Goal: Task Accomplishment & Management: Complete application form

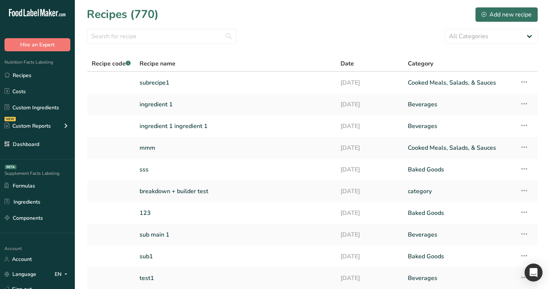
click at [60, 77] on link "Recipes" at bounding box center [37, 75] width 75 height 14
click at [521, 13] on div "Add new recipe" at bounding box center [506, 14] width 50 height 9
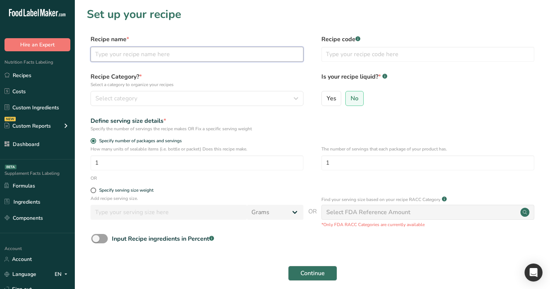
click at [157, 60] on input "text" at bounding box center [197, 54] width 213 height 15
type input "test1"
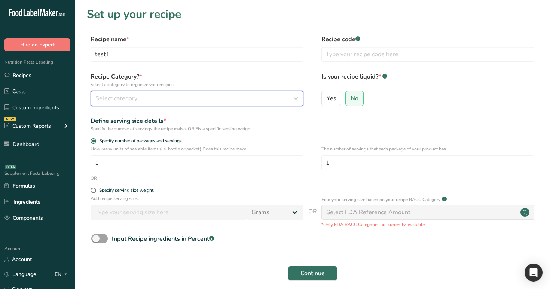
click at [167, 99] on div "Select category" at bounding box center [194, 98] width 199 height 9
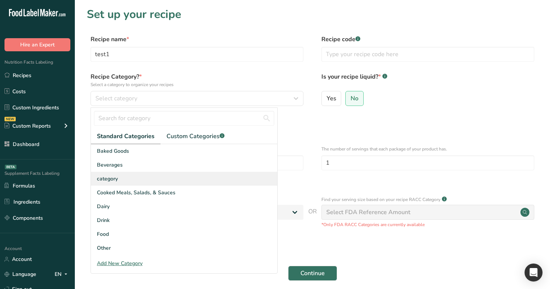
click at [169, 185] on div "category" at bounding box center [184, 179] width 186 height 14
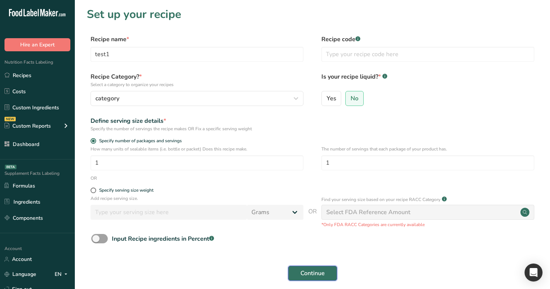
click at [308, 273] on span "Continue" at bounding box center [312, 273] width 24 height 9
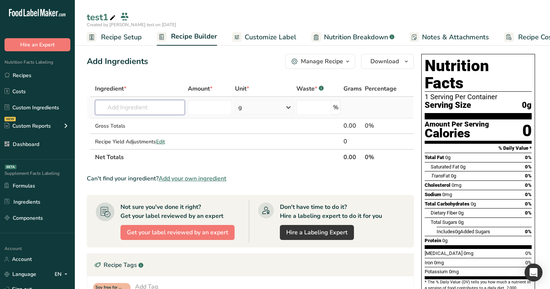
click at [128, 109] on input "text" at bounding box center [140, 107] width 90 height 15
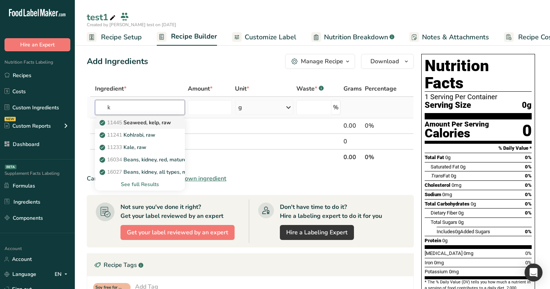
type input "k"
click at [137, 126] on p "11445 Seaweed, kelp, raw" at bounding box center [136, 123] width 70 height 8
type input "Seaweed, kelp, raw"
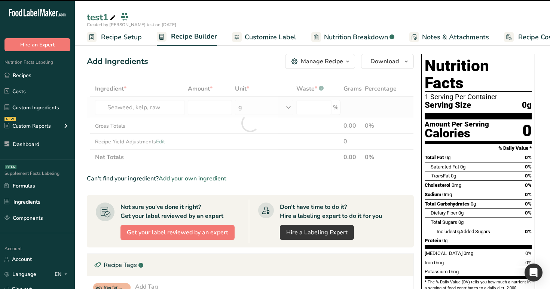
type input "0"
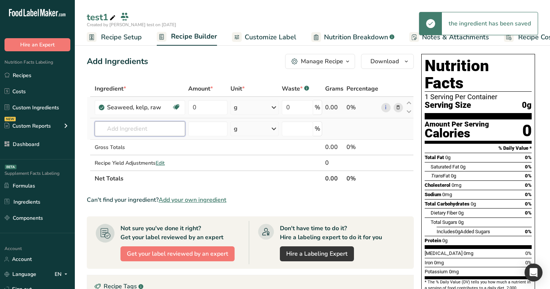
click at [151, 131] on input "text" at bounding box center [140, 128] width 90 height 15
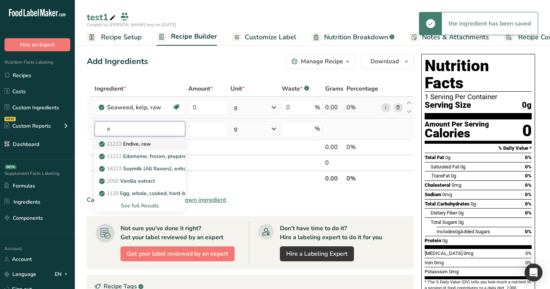
type input "e"
click at [142, 147] on p "11213 Endive, raw" at bounding box center [126, 144] width 50 height 8
type input "Endive, raw"
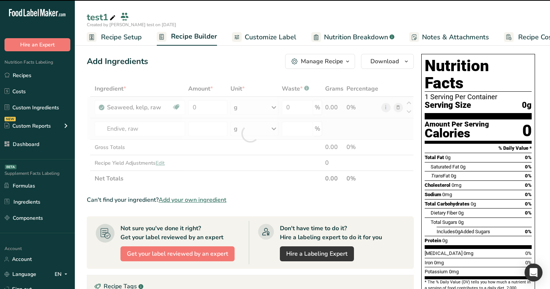
type input "0"
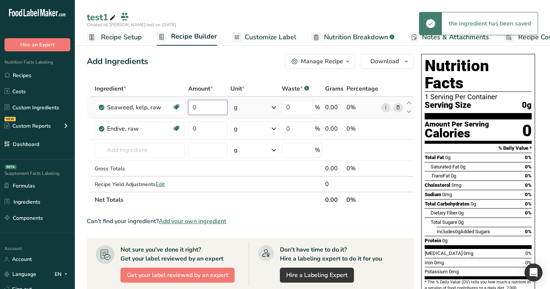
click at [202, 104] on input "0" at bounding box center [207, 107] width 39 height 15
type input "123"
click at [202, 125] on div "Ingredient * Amount * Unit * Waste * .a-a{fill:#347362;}.b-a{fill:#fff;} Grams …" at bounding box center [250, 144] width 327 height 127
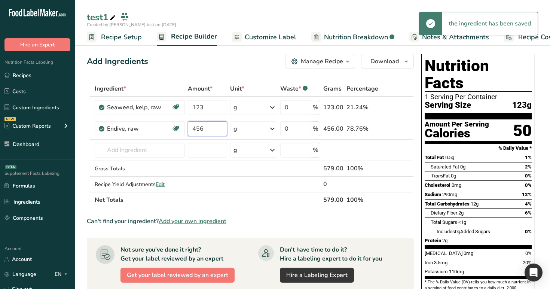
type input "456"
click at [203, 72] on div "Add Ingredients Manage Recipe Delete Recipe Duplicate Recipe Scale Recipe Save …" at bounding box center [252, 274] width 331 height 446
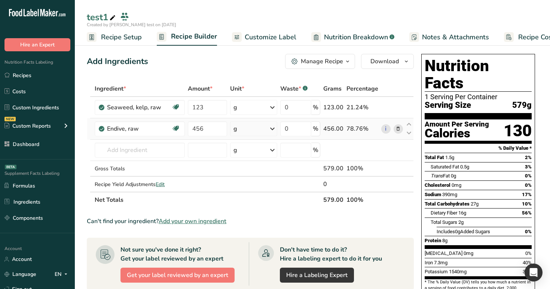
click at [250, 123] on div "g" at bounding box center [253, 128] width 47 height 15
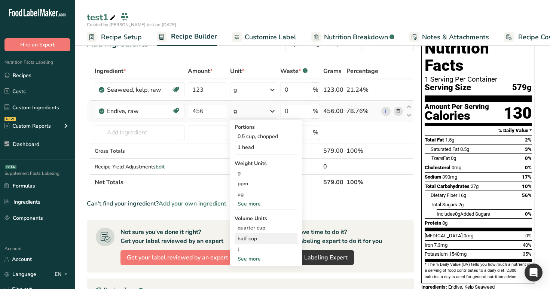
scroll to position [22, 0]
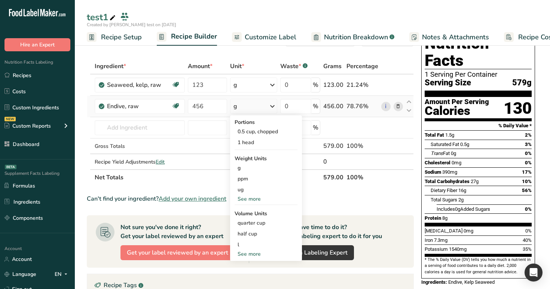
click at [257, 252] on div "See more" at bounding box center [265, 254] width 63 height 8
click at [261, 128] on div "0.5 cup, chopped" at bounding box center [265, 131] width 63 height 11
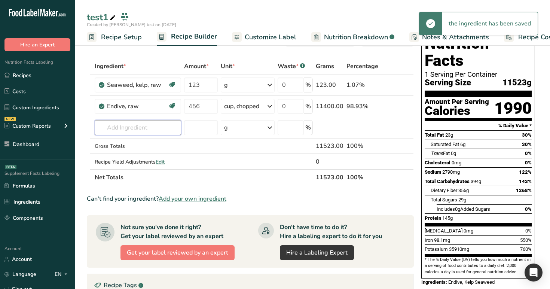
click at [129, 127] on input "text" at bounding box center [138, 127] width 86 height 15
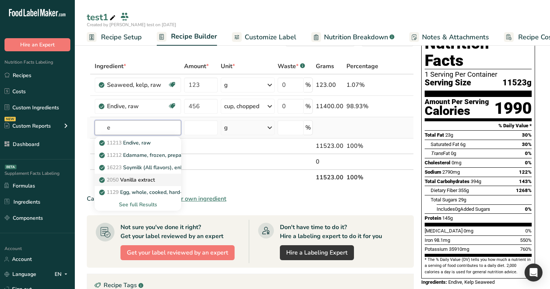
type input "e"
click at [138, 180] on p "2050 Vanilla extract" at bounding box center [128, 180] width 54 height 8
type input "Vanilla extract"
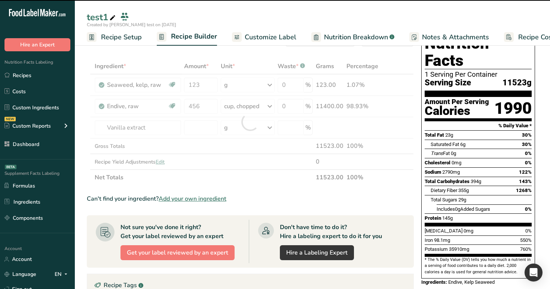
type input "0"
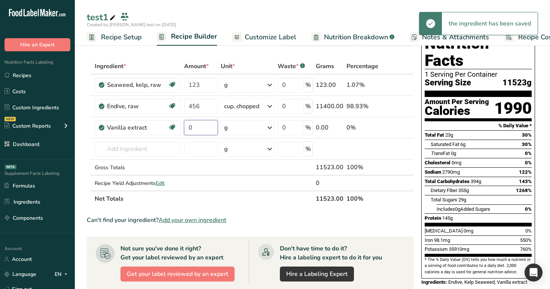
click at [208, 126] on input "0" at bounding box center [201, 127] width 34 height 15
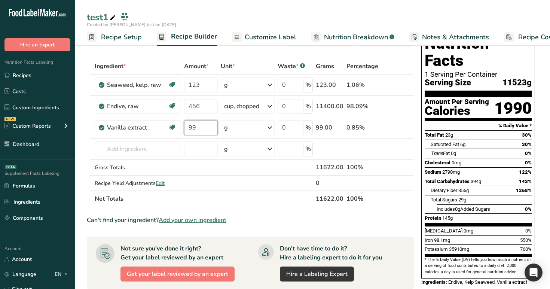
type input "99"
click at [259, 61] on div "Ingredient * Amount * Unit * Waste * .a-a{fill:#347362;}.b-a{fill:#fff;} Grams …" at bounding box center [250, 132] width 327 height 148
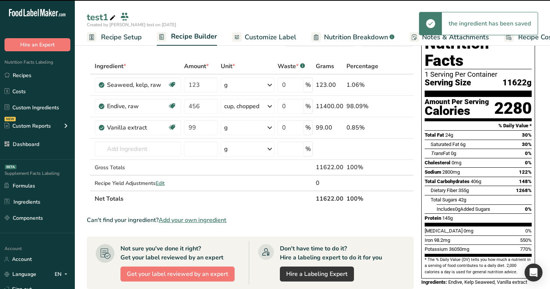
click at [241, 128] on div "g" at bounding box center [248, 127] width 54 height 15
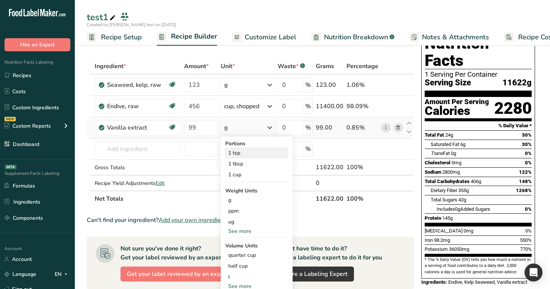
click at [250, 152] on div "1 tsp" at bounding box center [256, 152] width 63 height 11
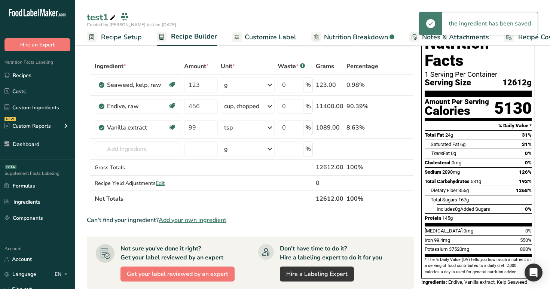
click at [350, 39] on span "Nutrition Breakdown" at bounding box center [356, 37] width 64 height 10
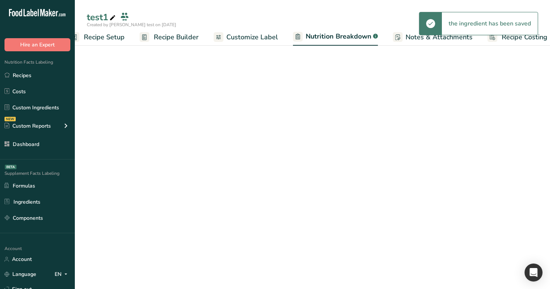
select select "Calories"
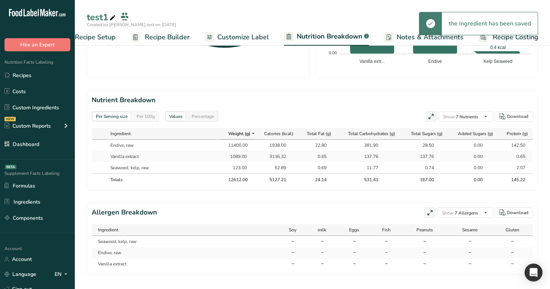
scroll to position [301, 0]
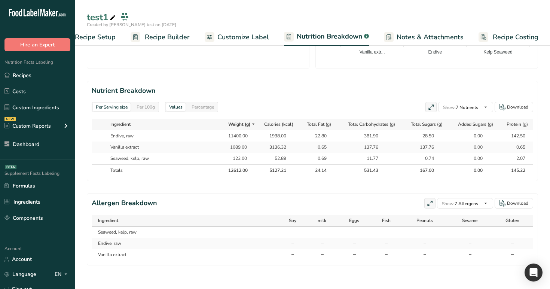
click at [149, 109] on div "Per 100g" at bounding box center [146, 107] width 24 height 8
click at [208, 108] on div "Percentage" at bounding box center [202, 107] width 28 height 8
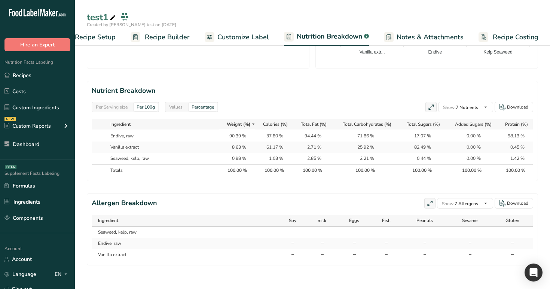
click at [174, 108] on div "Values" at bounding box center [175, 107] width 19 height 8
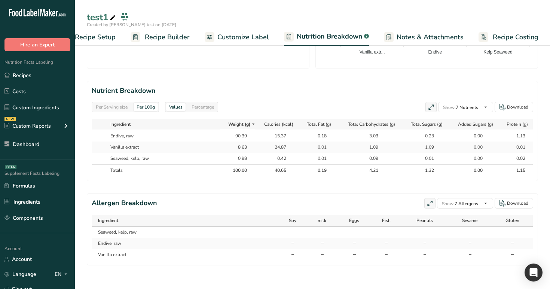
click at [209, 105] on div "Percentage" at bounding box center [202, 107] width 28 height 8
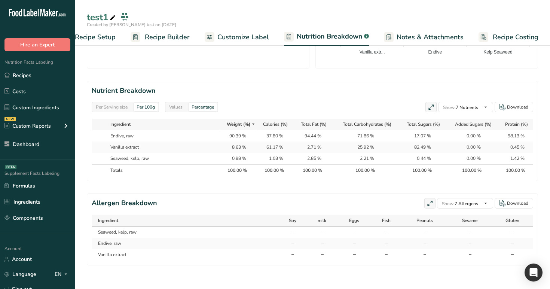
click at [104, 107] on div "Per Serving size" at bounding box center [112, 107] width 38 height 8
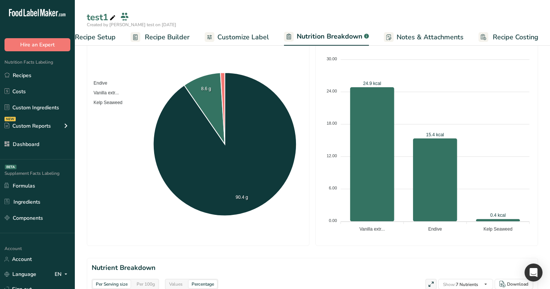
scroll to position [104, 0]
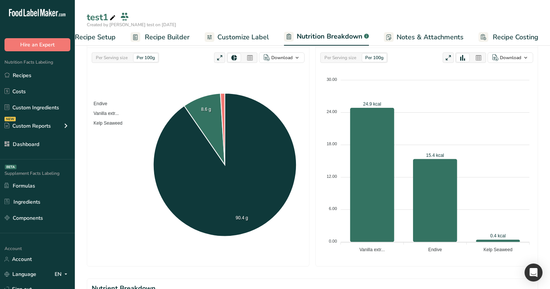
click at [168, 34] on span "Recipe Builder" at bounding box center [167, 37] width 45 height 10
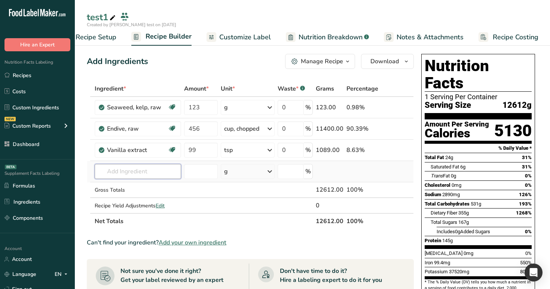
click at [155, 172] on input "text" at bounding box center [138, 171] width 86 height 15
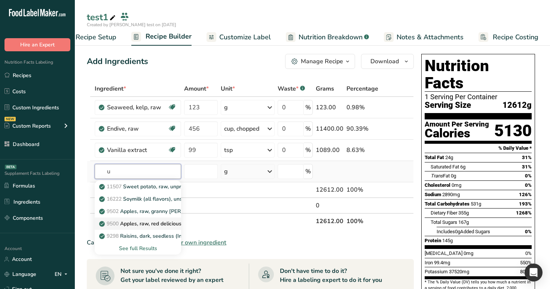
type input "u"
click at [162, 218] on link "9500 Apples, raw, red delicious, with skin (Includes foods for USDA's Food Dist…" at bounding box center [138, 223] width 86 height 12
type input "Apples, raw, red delicious, with skin (Includes foods for USDA's Food Distribut…"
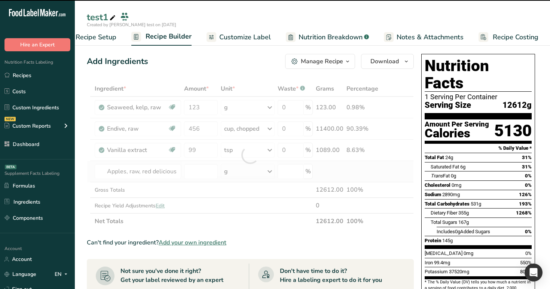
type input "0"
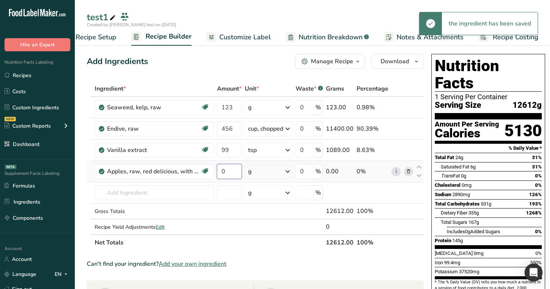
click at [221, 168] on input "0" at bounding box center [229, 171] width 25 height 15
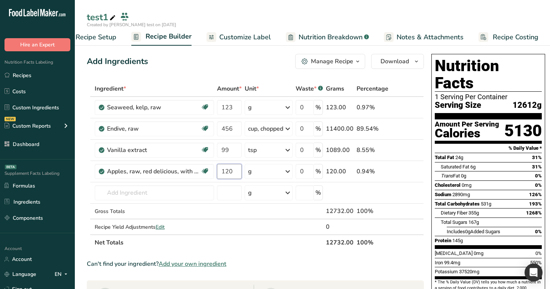
type input "120"
click at [262, 62] on div "Add Ingredients Manage Recipe Delete Recipe Duplicate Recipe Scale Recipe Save …" at bounding box center [255, 61] width 337 height 15
click at [283, 169] on div "g" at bounding box center [269, 171] width 48 height 15
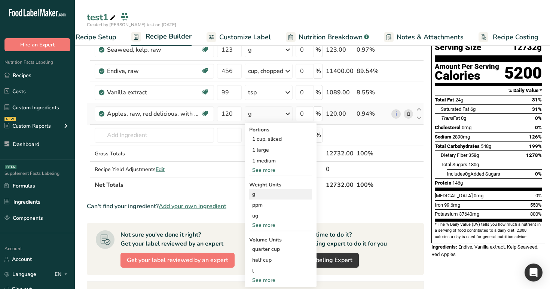
scroll to position [58, 0]
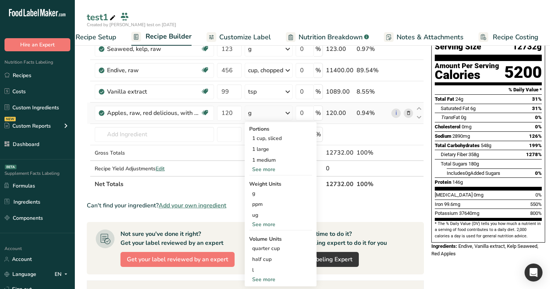
click at [267, 280] on div "See more" at bounding box center [280, 279] width 63 height 8
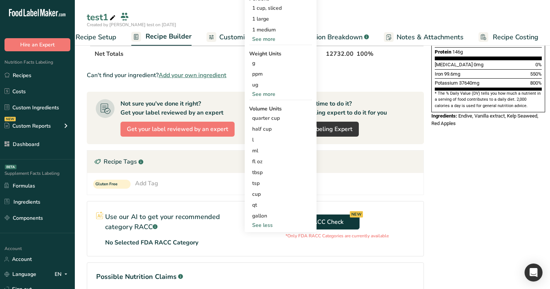
scroll to position [211, 0]
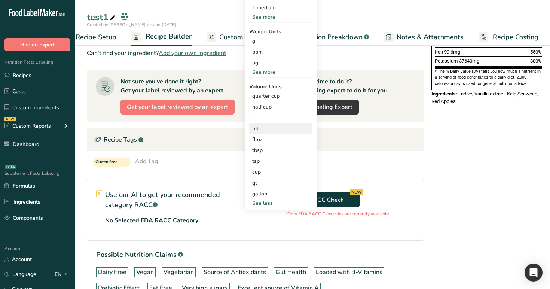
click at [268, 128] on div "ml" at bounding box center [280, 129] width 57 height 8
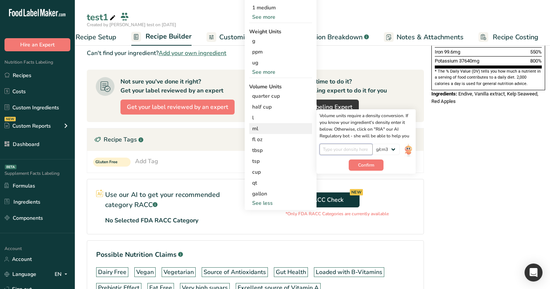
click at [336, 153] on input "number" at bounding box center [345, 149] width 53 height 11
type input "1"
click at [377, 164] on button "Confirm" at bounding box center [366, 164] width 35 height 11
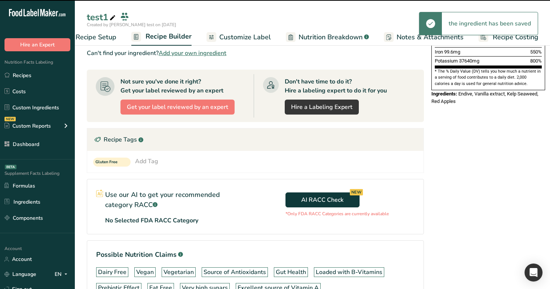
scroll to position [0, 0]
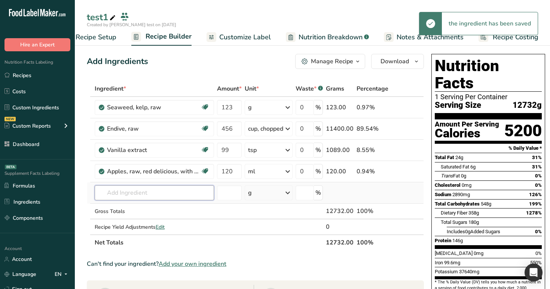
click at [131, 196] on input "text" at bounding box center [154, 192] width 119 height 15
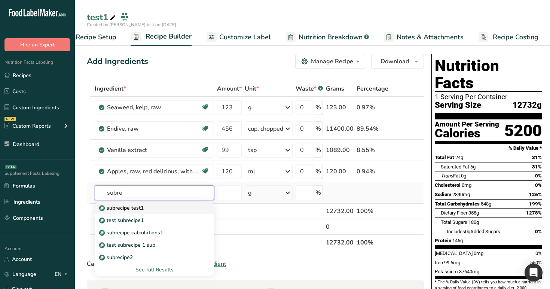
type input "subre"
click at [140, 211] on p "subrecipe test1" at bounding box center [122, 208] width 43 height 8
type input "subrecipe test1"
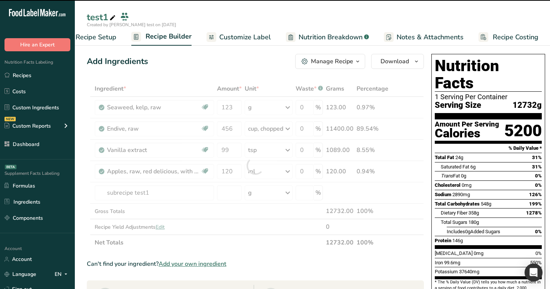
type input "0"
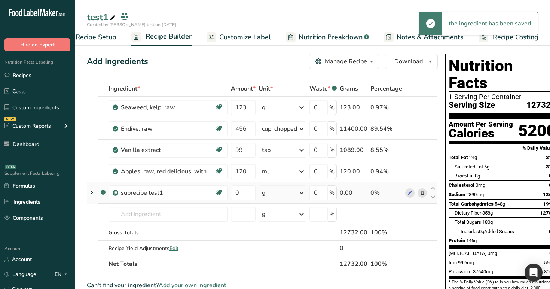
click at [90, 193] on icon at bounding box center [91, 191] width 9 height 13
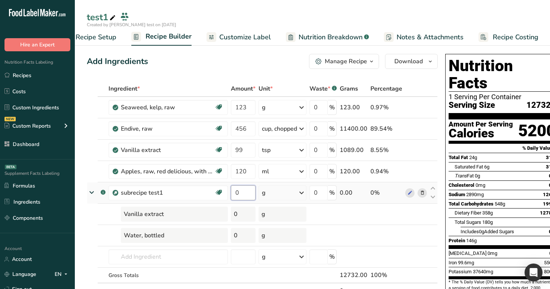
click at [243, 192] on input "0" at bounding box center [243, 192] width 25 height 15
type input "99"
click at [237, 67] on div "Add Ingredients Manage Recipe Delete Recipe Duplicate Recipe Scale Recipe Save …" at bounding box center [262, 61] width 351 height 15
click at [340, 31] on link "Nutrition Breakdown .a-a{fill:#347362;}.b-a{fill:#fff;}" at bounding box center [327, 37] width 83 height 17
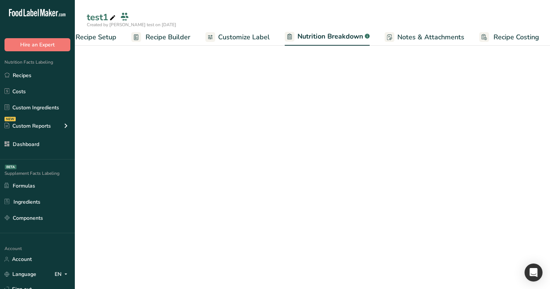
scroll to position [0, 26]
select select "Calories"
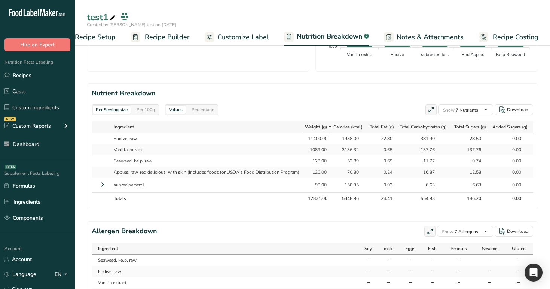
scroll to position [349, 0]
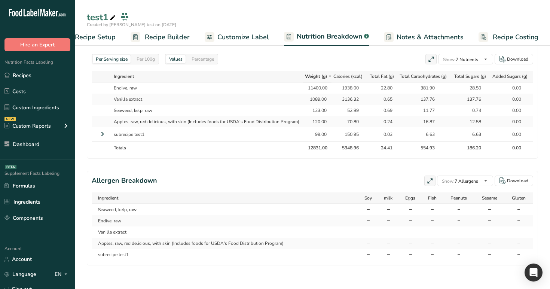
click at [104, 135] on icon at bounding box center [102, 133] width 9 height 13
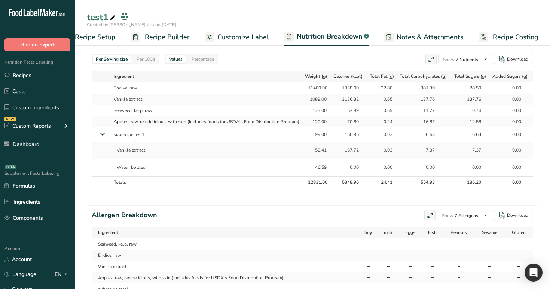
click at [150, 59] on div "Per 100g" at bounding box center [146, 59] width 24 height 8
click at [102, 136] on icon at bounding box center [102, 133] width 13 height 9
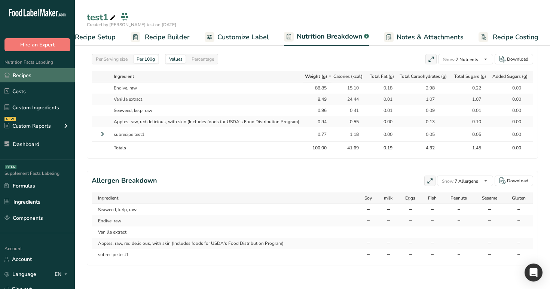
click at [19, 78] on link "Recipes" at bounding box center [37, 75] width 75 height 14
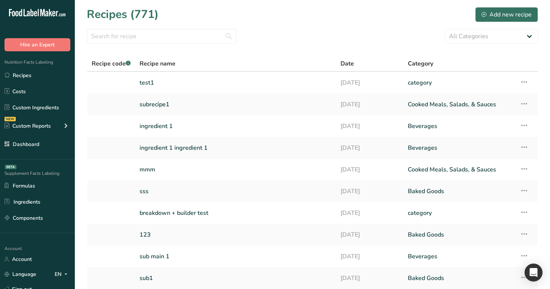
click at [169, 84] on link "test1" at bounding box center [235, 83] width 192 height 16
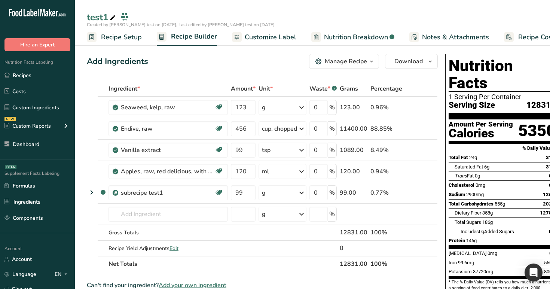
click at [364, 35] on span "Nutrition Breakdown" at bounding box center [356, 37] width 64 height 10
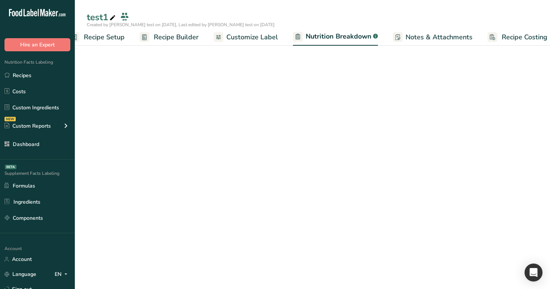
select select "Calories"
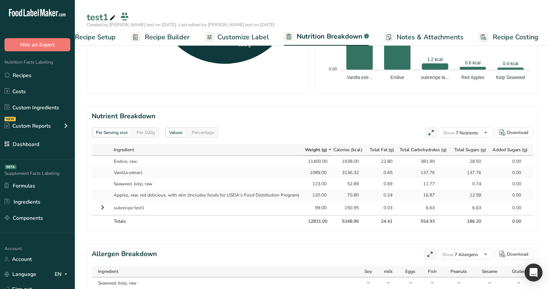
scroll to position [278, 0]
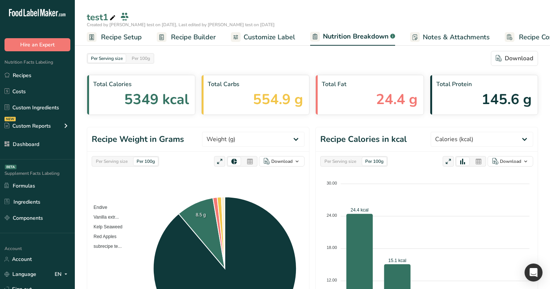
select select "Calories"
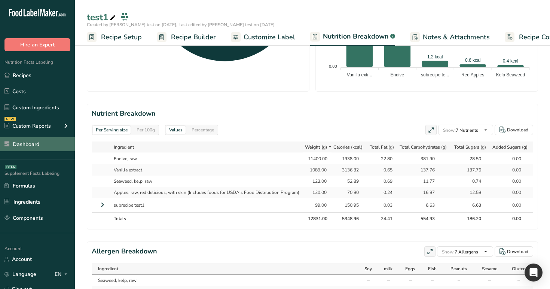
scroll to position [0, 26]
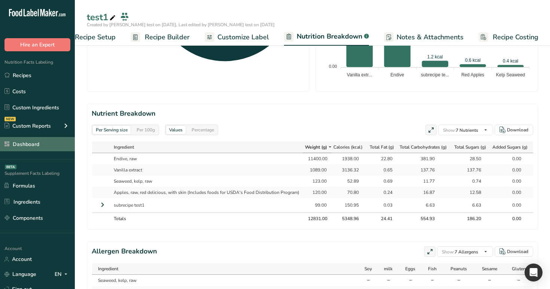
click at [37, 146] on link "Dashboard" at bounding box center [37, 144] width 75 height 14
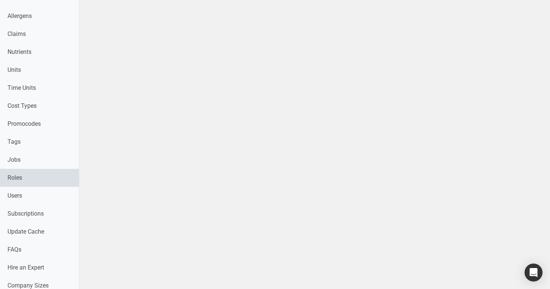
scroll to position [312, 0]
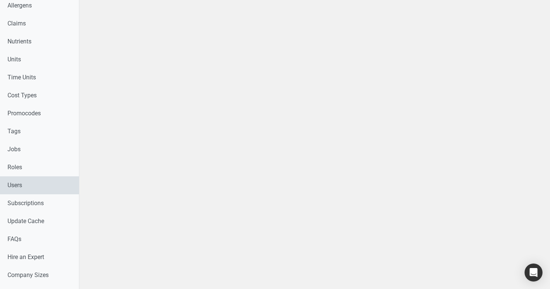
click at [48, 186] on link "Users" at bounding box center [39, 185] width 79 height 18
select select
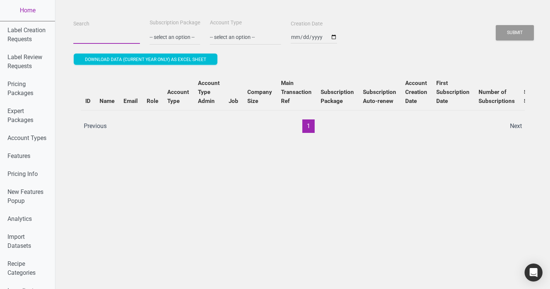
click at [105, 36] on input "Search" at bounding box center [106, 36] width 67 height 13
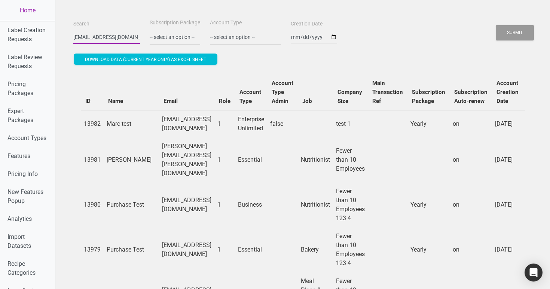
type input "admin@test.com"
click at [496, 25] on button "Submit" at bounding box center [515, 32] width 38 height 15
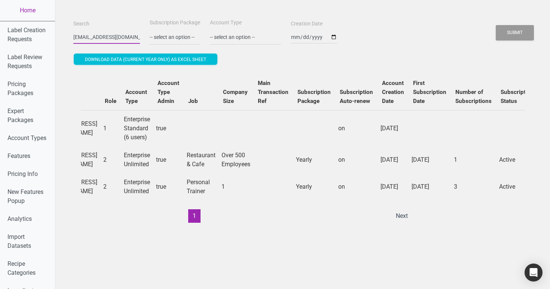
scroll to position [0, 298]
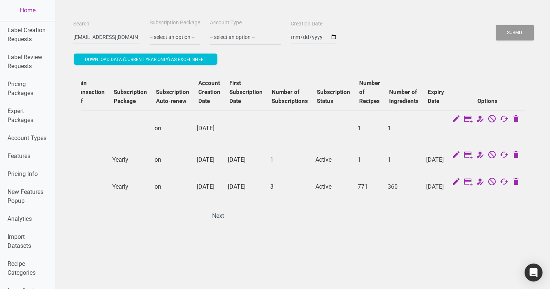
click at [460, 187] on icon at bounding box center [455, 182] width 9 height 10
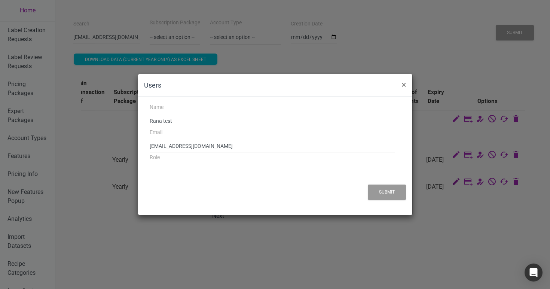
select select "2"
click at [404, 83] on span "×" at bounding box center [403, 84] width 5 height 10
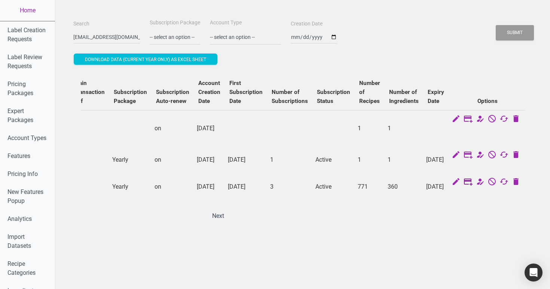
click at [472, 187] on icon at bounding box center [467, 182] width 9 height 10
select select "3"
select select "US"
click at [484, 187] on icon at bounding box center [479, 182] width 9 height 10
select select "34"
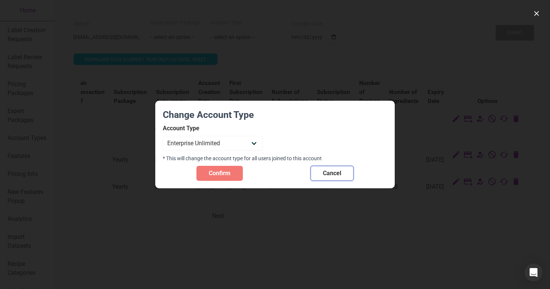
click at [330, 168] on button "Cancel" at bounding box center [331, 173] width 43 height 15
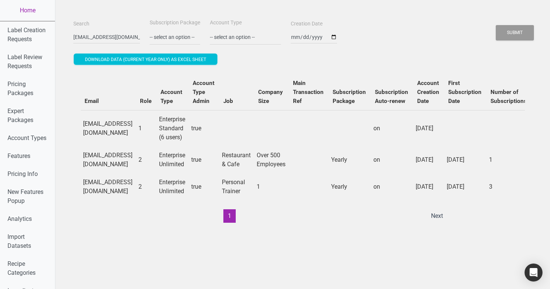
scroll to position [0, 0]
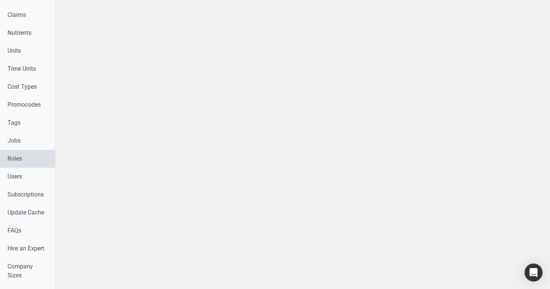
click at [27, 156] on link "Roles" at bounding box center [27, 159] width 55 height 18
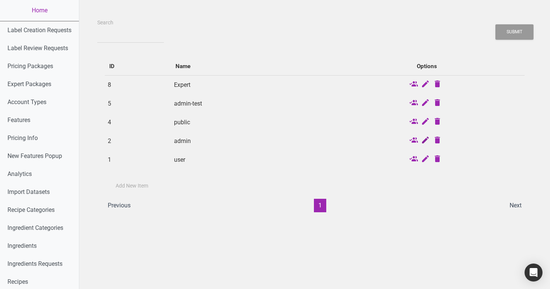
click at [424, 141] on icon at bounding box center [425, 140] width 9 height 10
click at [428, 140] on icon at bounding box center [425, 140] width 9 height 10
click at [418, 140] on icon at bounding box center [413, 140] width 9 height 10
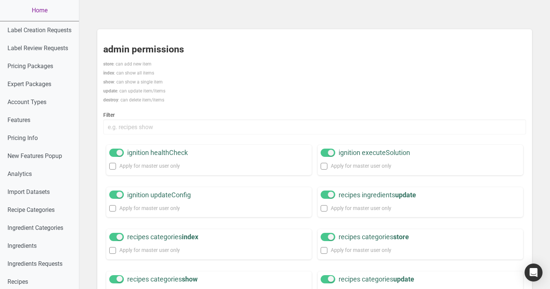
click at [39, 13] on link "Home" at bounding box center [39, 10] width 79 height 21
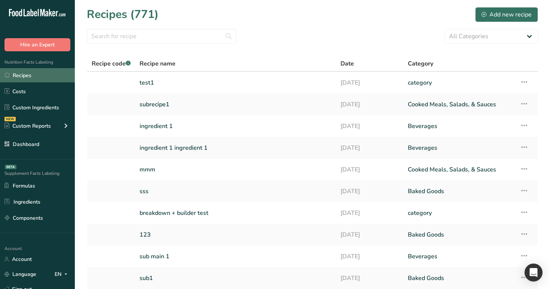
click at [42, 74] on link "Recipes" at bounding box center [37, 75] width 75 height 14
